Goal: Task Accomplishment & Management: Manage account settings

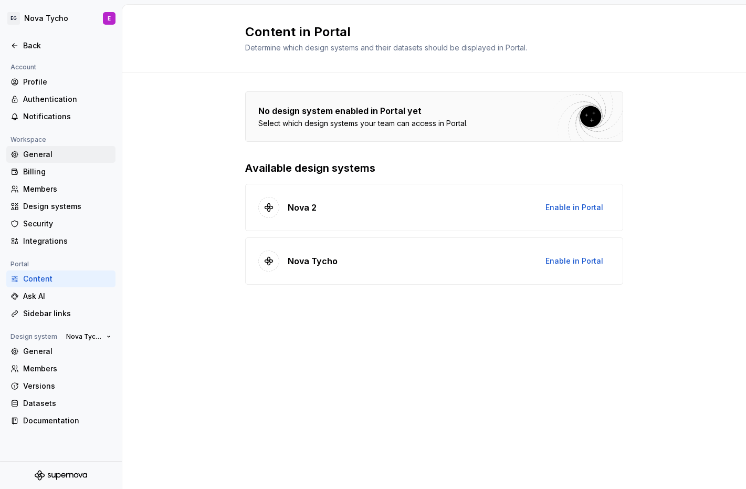
click at [46, 158] on div "General" at bounding box center [67, 154] width 88 height 11
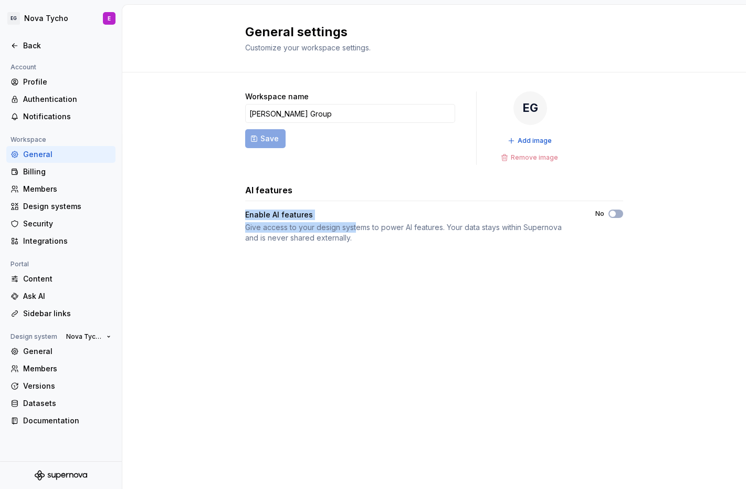
drag, startPoint x: 244, startPoint y: 213, endPoint x: 360, endPoint y: 223, distance: 116.5
click at [360, 223] on div "Workspace name [PERSON_NAME] Group Save EG Add image Remove image AI features E…" at bounding box center [434, 177] width 624 height 211
click at [617, 214] on icon "button" at bounding box center [613, 214] width 8 height 6
click at [507, 307] on div "General settings Customize your workspace settings. Workspace name [PERSON_NAME…" at bounding box center [434, 247] width 624 height 484
click at [49, 284] on div "Content" at bounding box center [60, 278] width 109 height 17
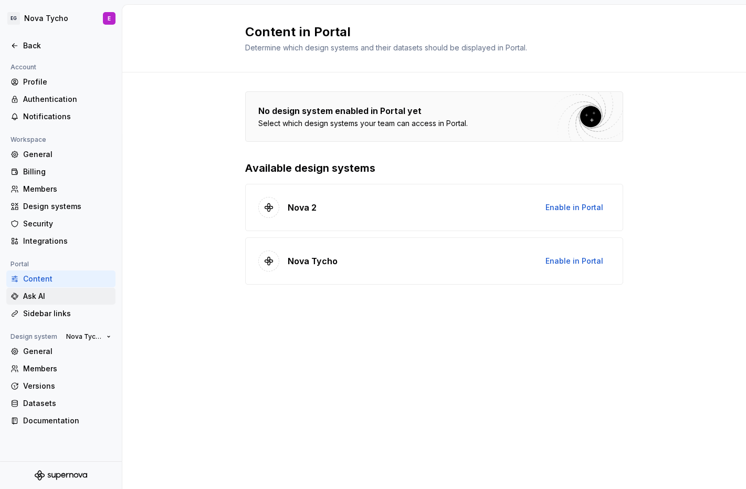
click at [38, 295] on div "Ask AI" at bounding box center [67, 296] width 88 height 11
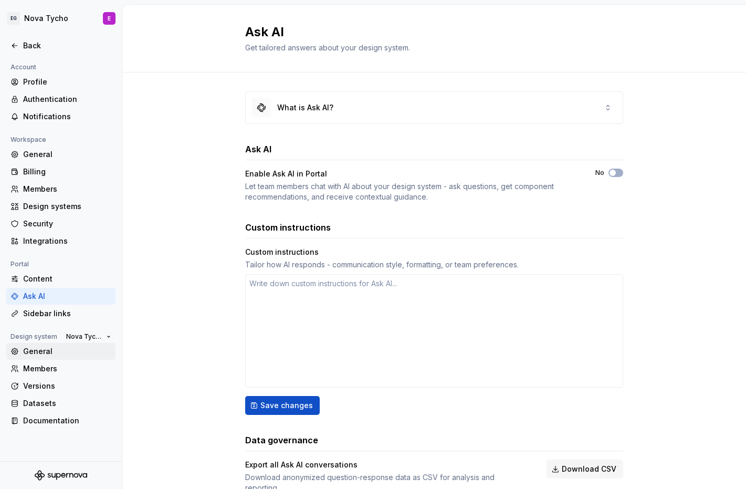
click at [36, 343] on div "General" at bounding box center [60, 351] width 109 height 17
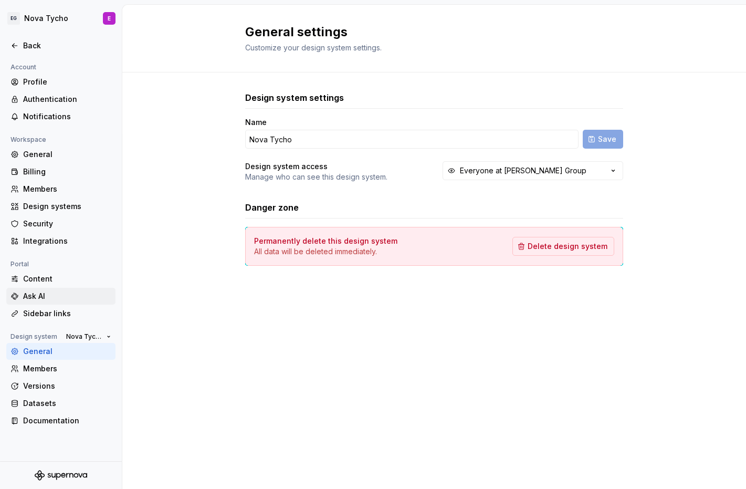
click at [49, 296] on div "Ask AI" at bounding box center [67, 296] width 88 height 11
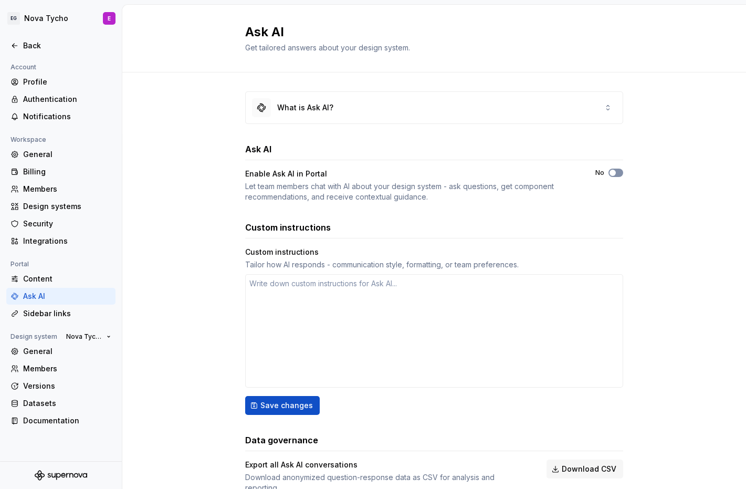
click at [610, 173] on span "button" at bounding box center [613, 173] width 6 height 6
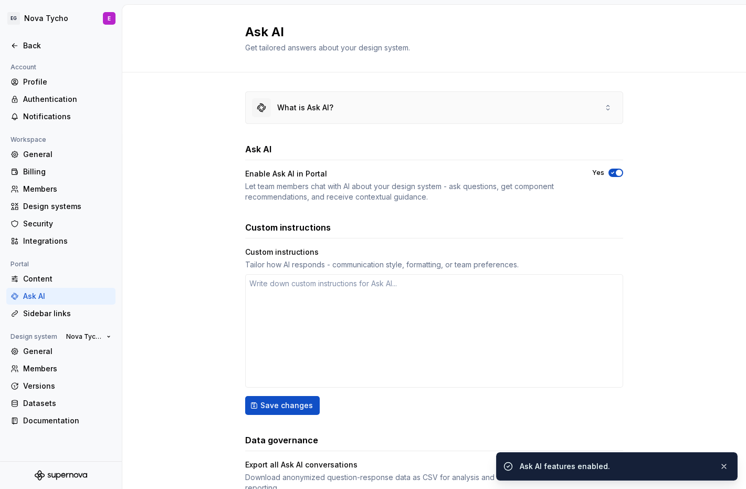
click at [605, 97] on div "What is Ask AI?" at bounding box center [434, 108] width 377 height 32
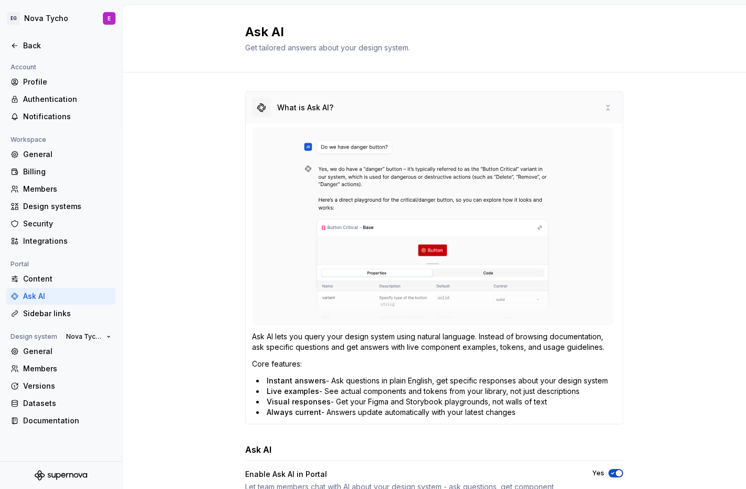
click at [604, 107] on icon at bounding box center [608, 107] width 8 height 8
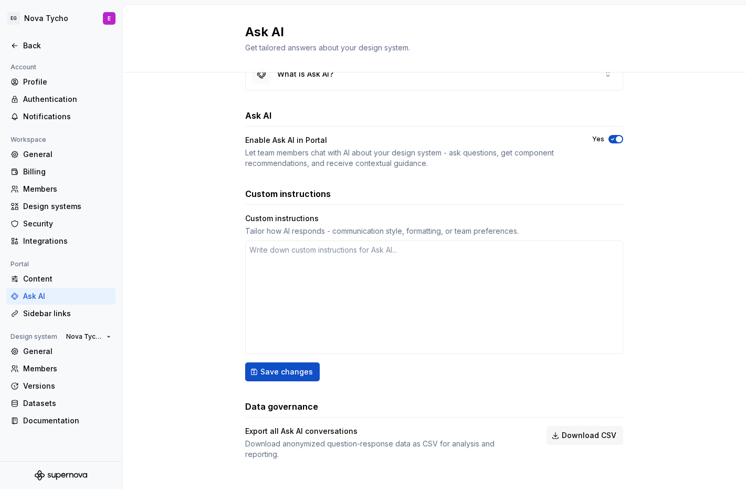
scroll to position [23, 0]
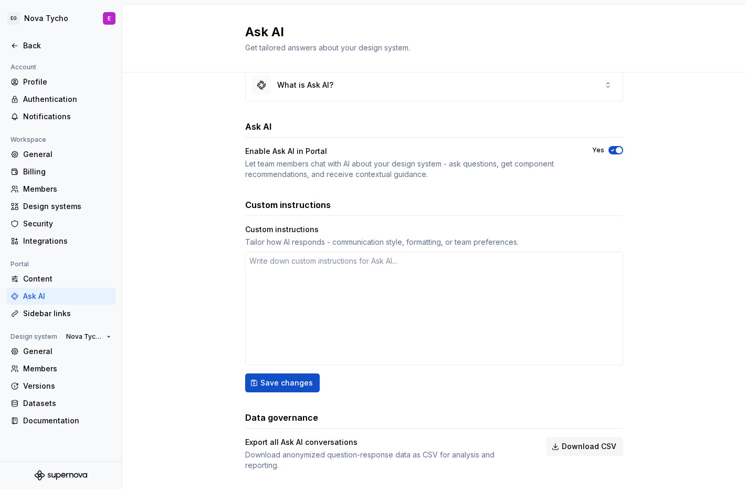
type textarea "*"
